Goal: Task Accomplishment & Management: Use online tool/utility

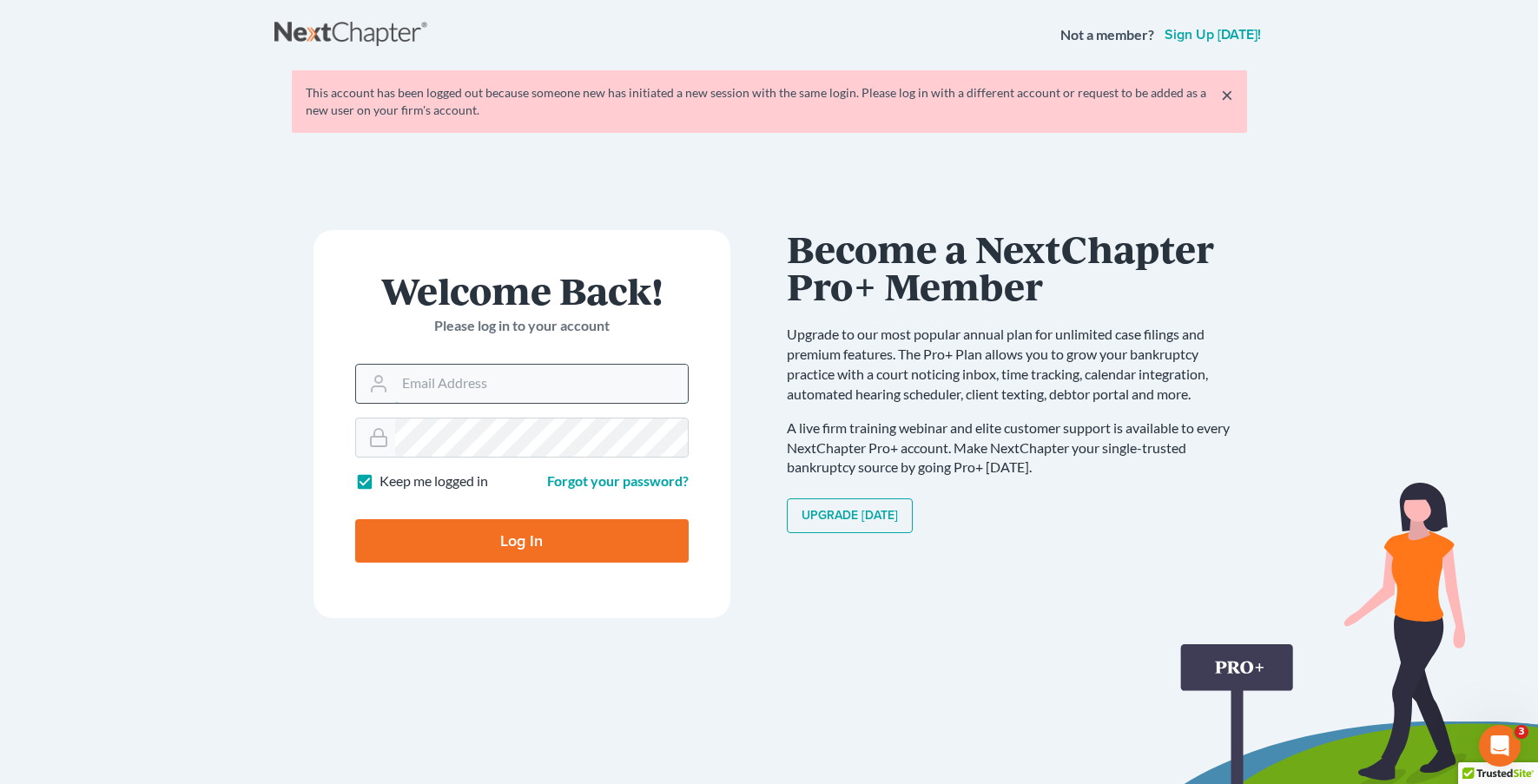
click at [506, 374] on input "Email Address" at bounding box center [541, 384] width 292 height 39
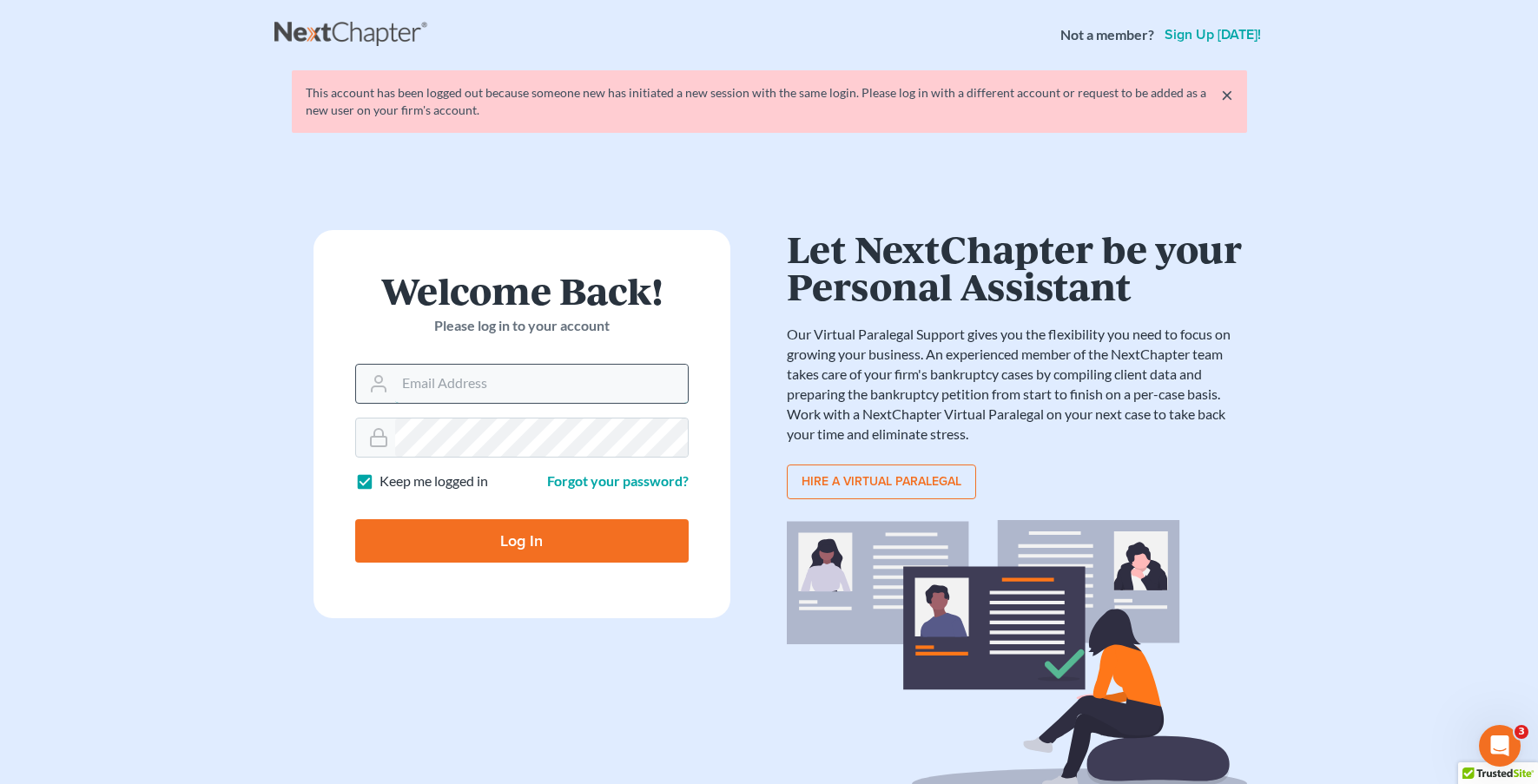
type input "amandaw@amerihopealliance.com"
click at [530, 551] on input "Log In" at bounding box center [521, 540] width 334 height 43
type input "Thinking..."
